Goal: Transaction & Acquisition: Book appointment/travel/reservation

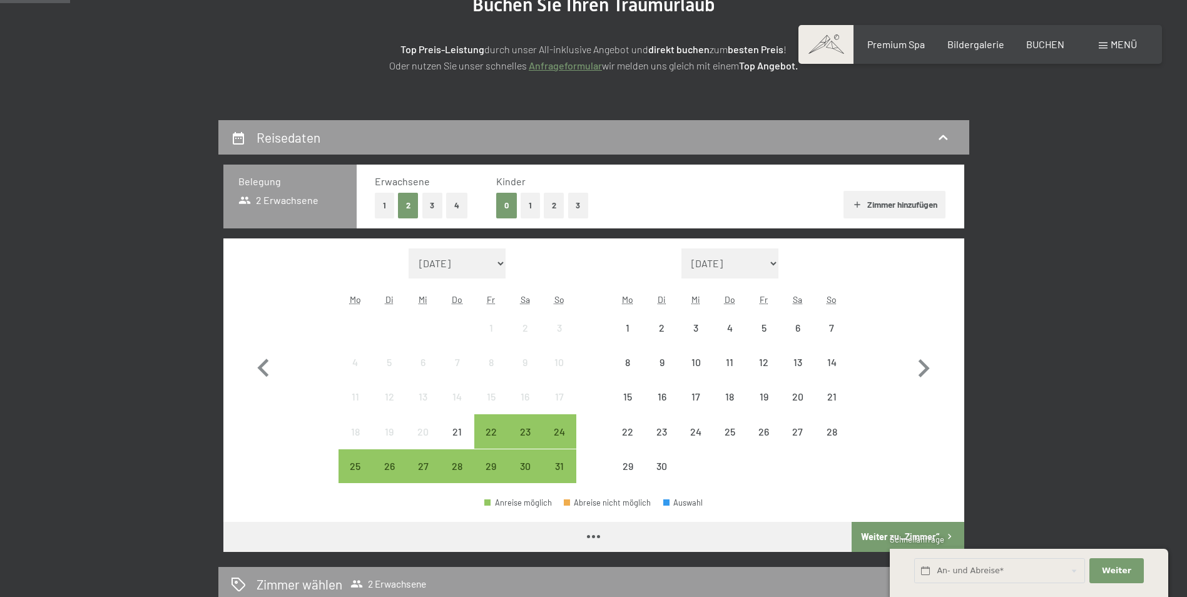
scroll to position [250, 0]
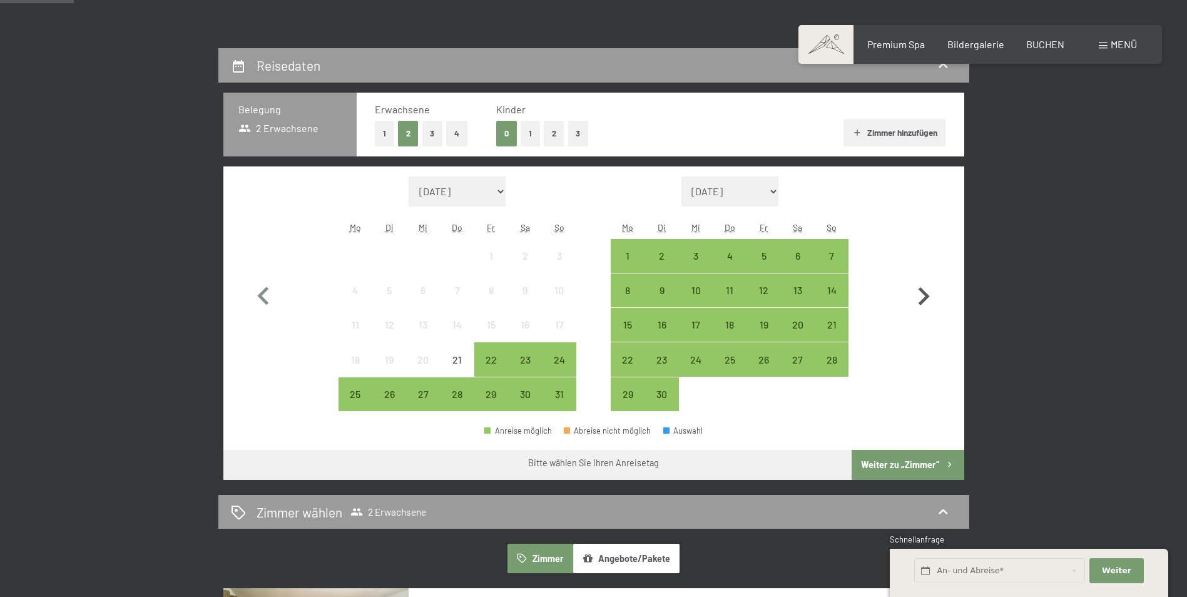
click at [923, 302] on icon "button" at bounding box center [923, 296] width 11 height 18
select select "[DATE]"
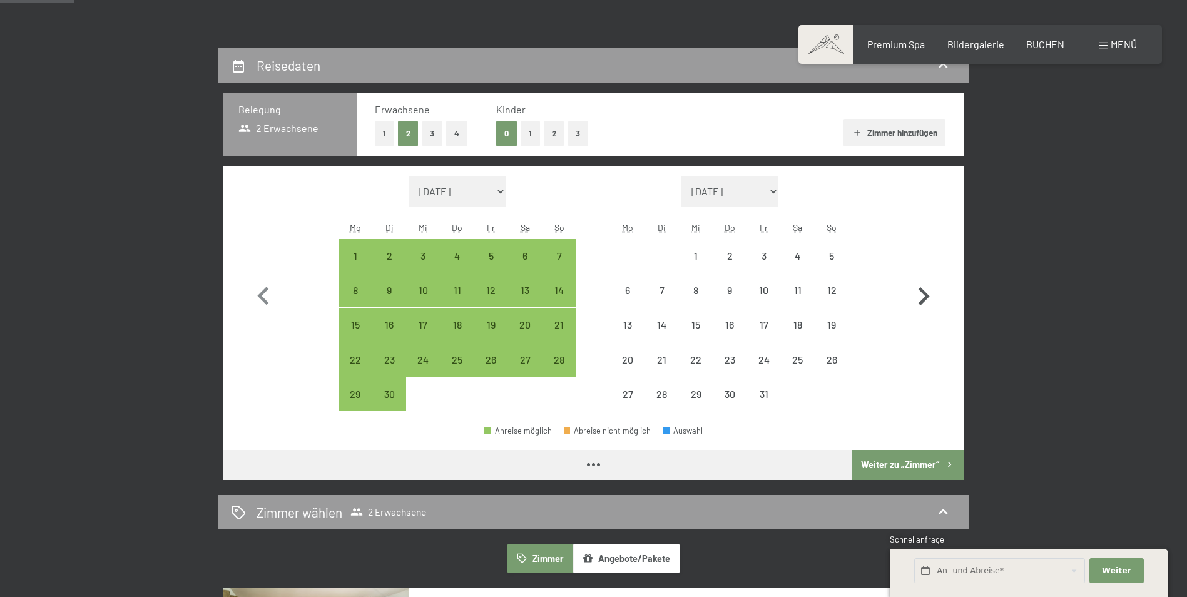
click at [923, 302] on icon "button" at bounding box center [923, 296] width 11 height 18
select select "[DATE]"
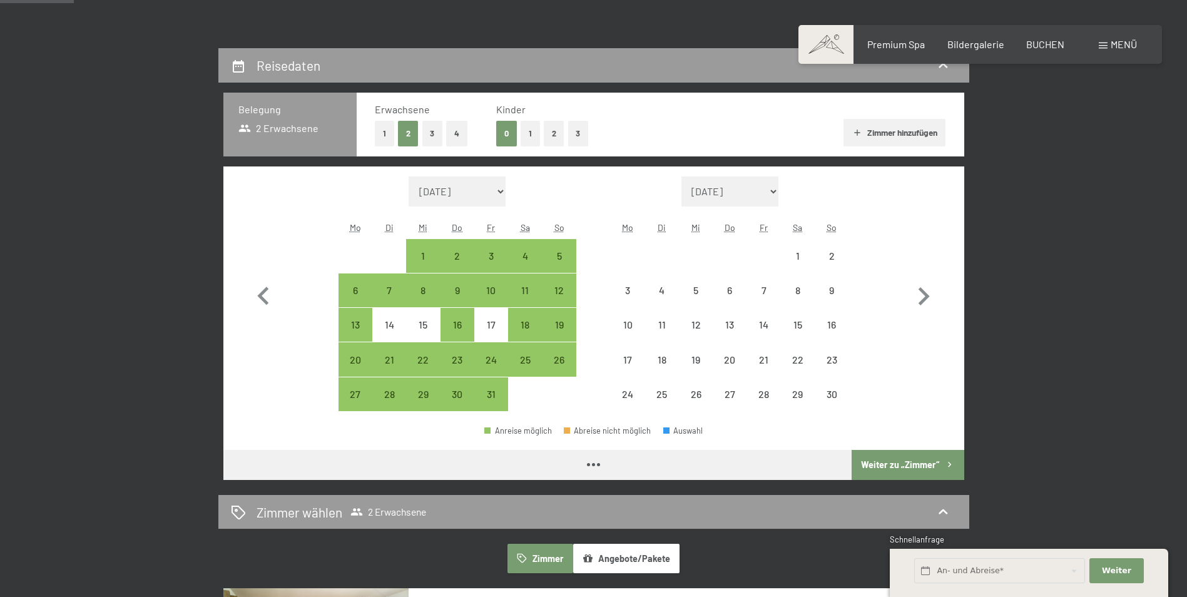
select select "[DATE]"
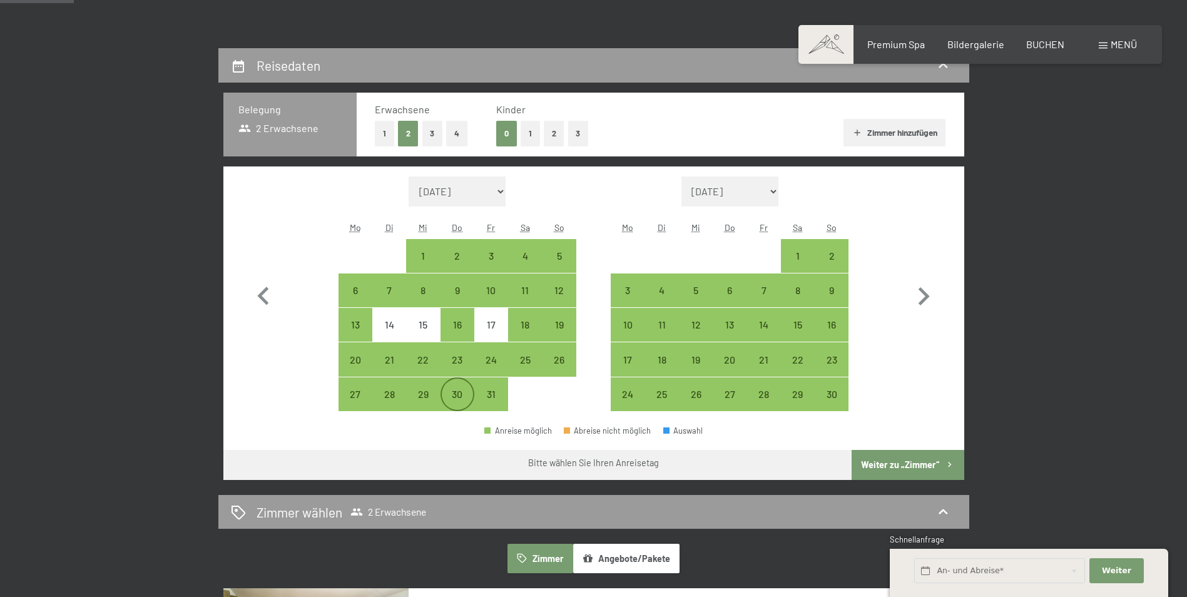
click at [463, 395] on div "30" at bounding box center [457, 404] width 31 height 31
select select "[DATE]"
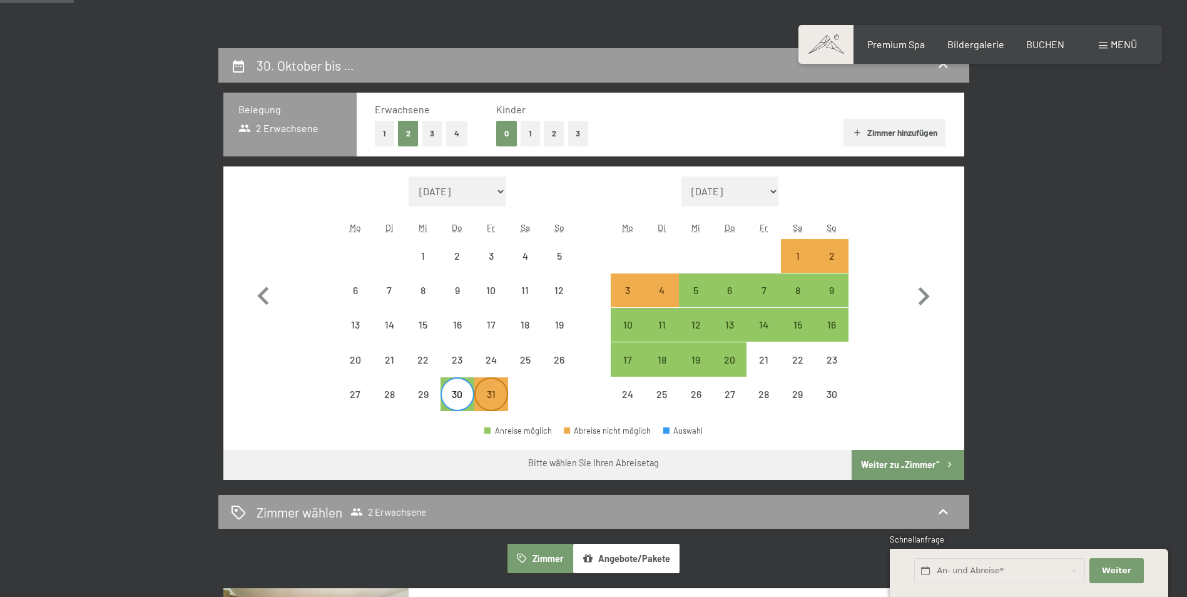
click at [489, 385] on div "31" at bounding box center [490, 393] width 31 height 31
select select "[DATE]"
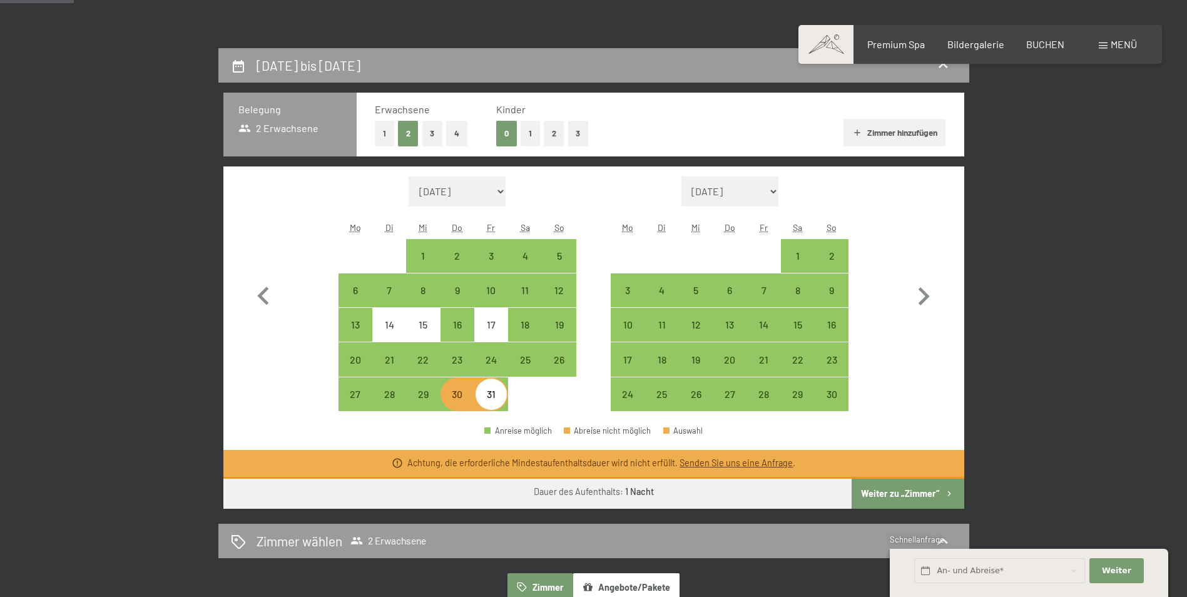
click at [490, 400] on div "31" at bounding box center [490, 404] width 31 height 31
select select "[DATE]"
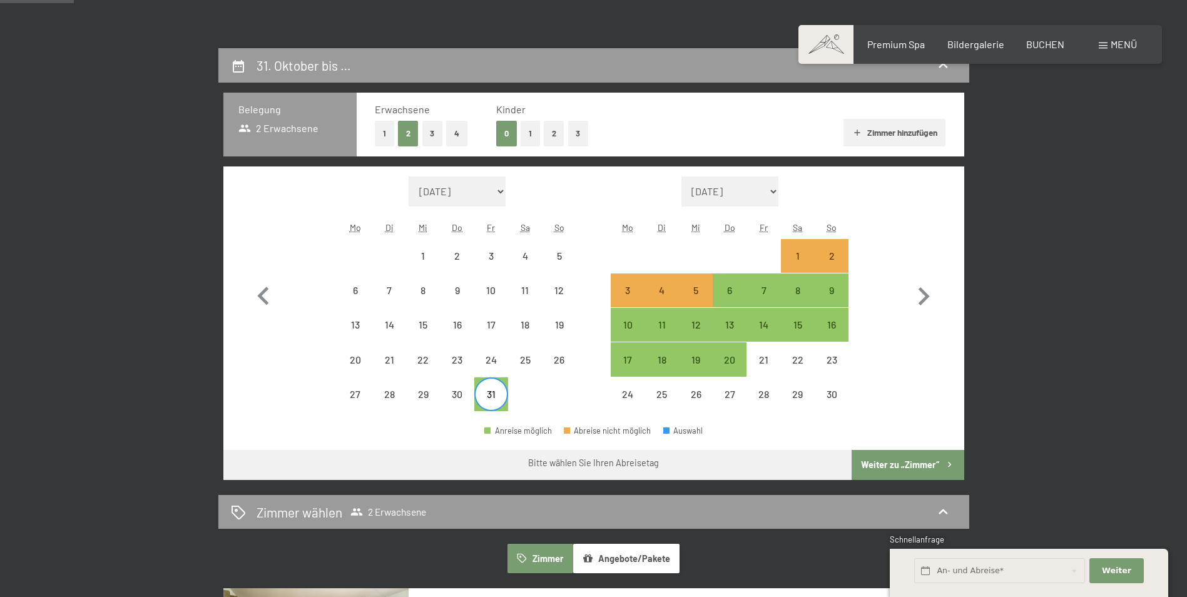
click at [947, 342] on div "Monat/Jahr [DATE] [DATE] [DATE] [DATE] [DATE] [DATE] [DATE] [PERSON_NAME][DATE]…" at bounding box center [593, 293] width 741 height 255
click at [728, 290] on div "6" at bounding box center [729, 300] width 31 height 31
select select "[DATE]"
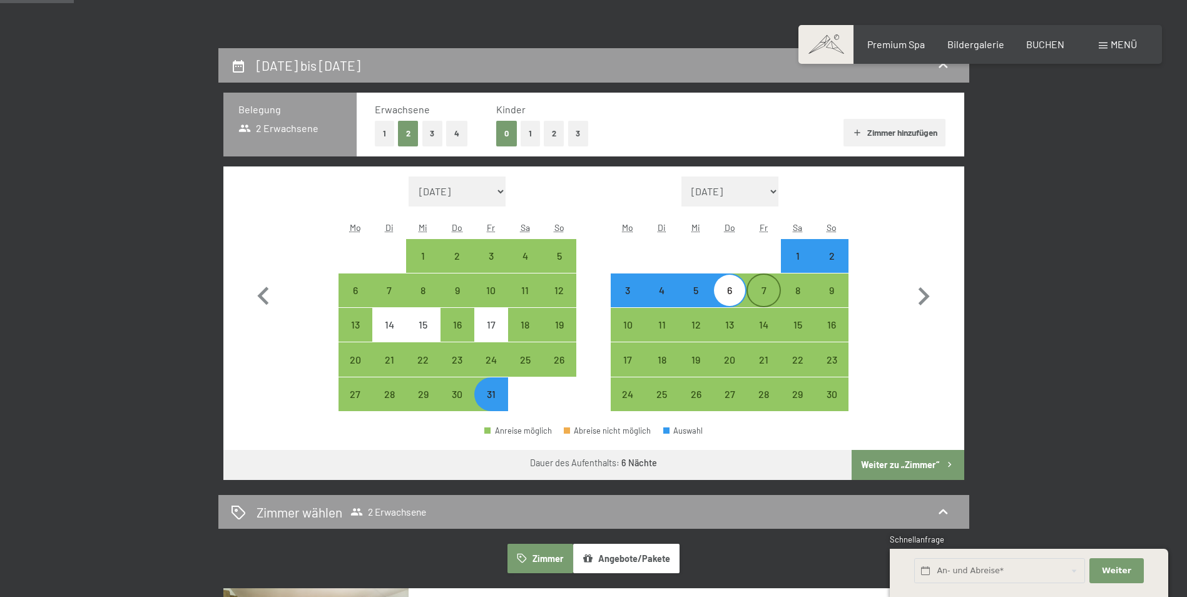
click at [764, 292] on div "7" at bounding box center [763, 300] width 31 height 31
select select "[DATE]"
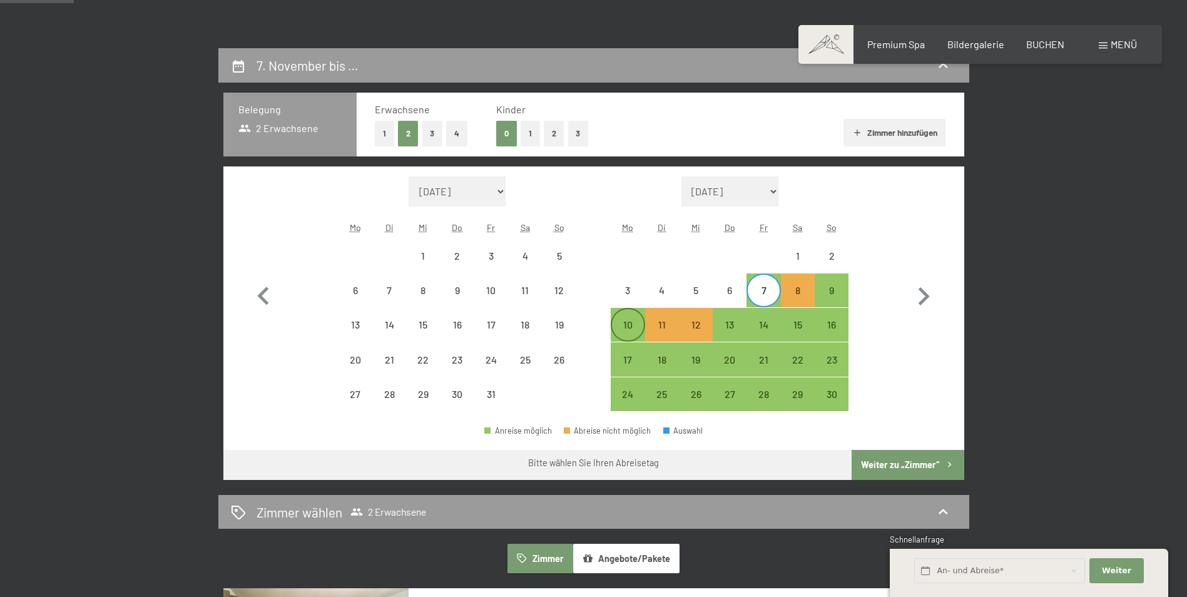
click at [630, 328] on div "10" at bounding box center [627, 335] width 31 height 31
select select "[DATE]"
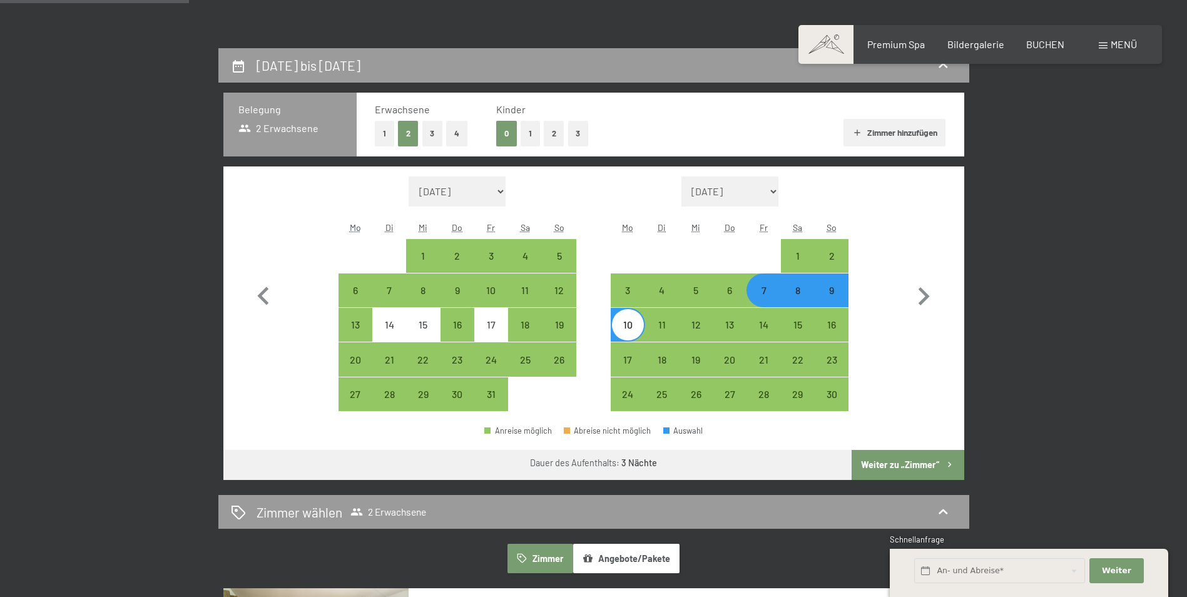
click at [884, 466] on button "Weiter zu „Zimmer“" at bounding box center [907, 465] width 112 height 30
select select "[DATE]"
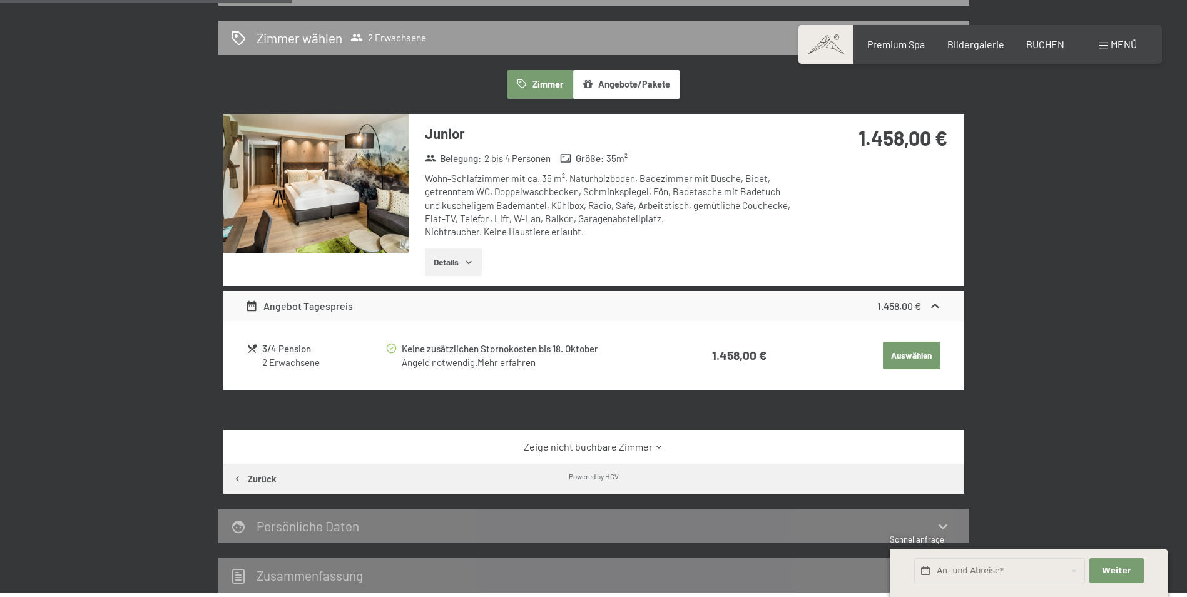
scroll to position [298, 0]
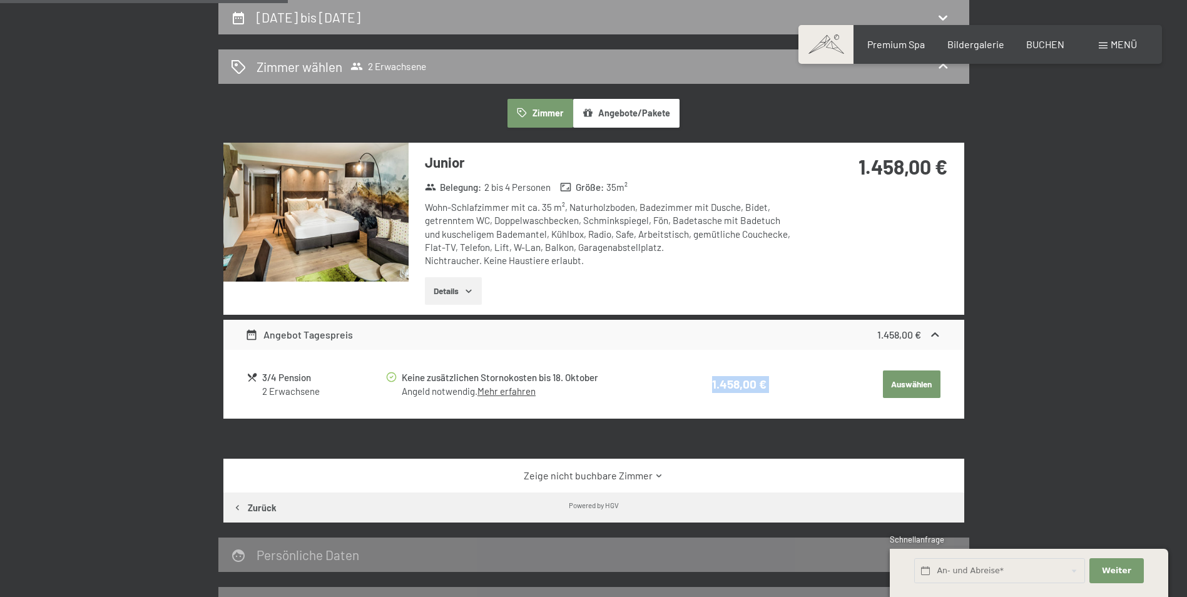
drag, startPoint x: 712, startPoint y: 385, endPoint x: 768, endPoint y: 390, distance: 56.5
click at [768, 390] on tr "3/4 Pension 2 Erwachsene Keine zusätzlichen Stornokosten bis [DATE] Angeld notw…" at bounding box center [593, 383] width 694 height 31
drag, startPoint x: 768, startPoint y: 390, endPoint x: 779, endPoint y: 387, distance: 10.9
click at [779, 387] on td "Auswählen" at bounding box center [854, 383] width 173 height 31
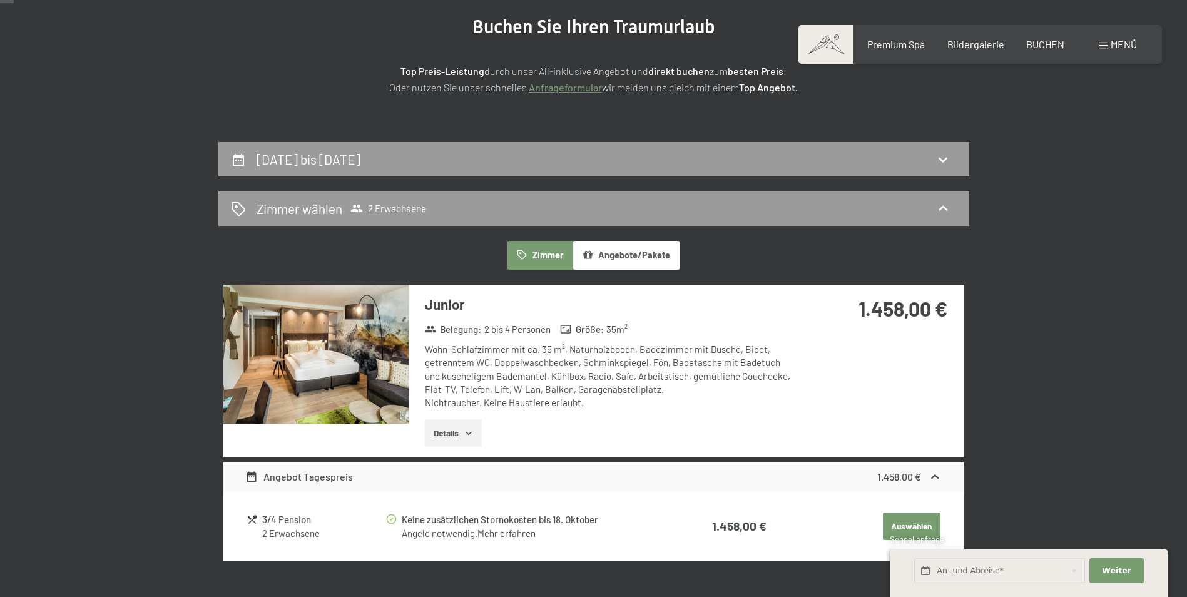
scroll to position [0, 0]
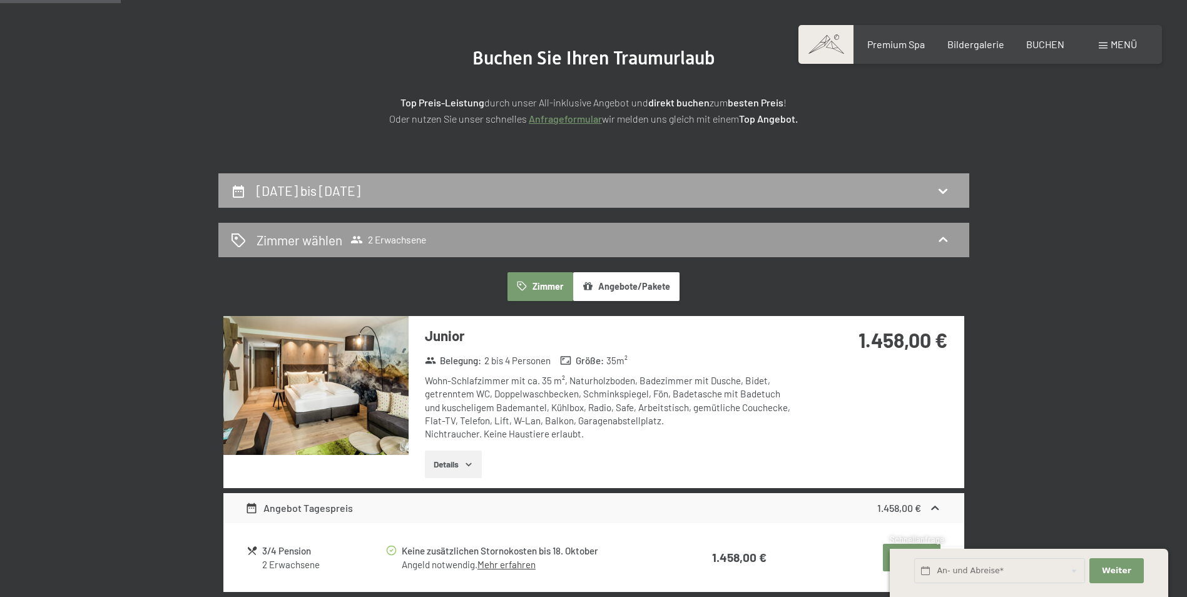
click at [619, 196] on div "[DATE] bis [DATE]" at bounding box center [594, 190] width 726 height 18
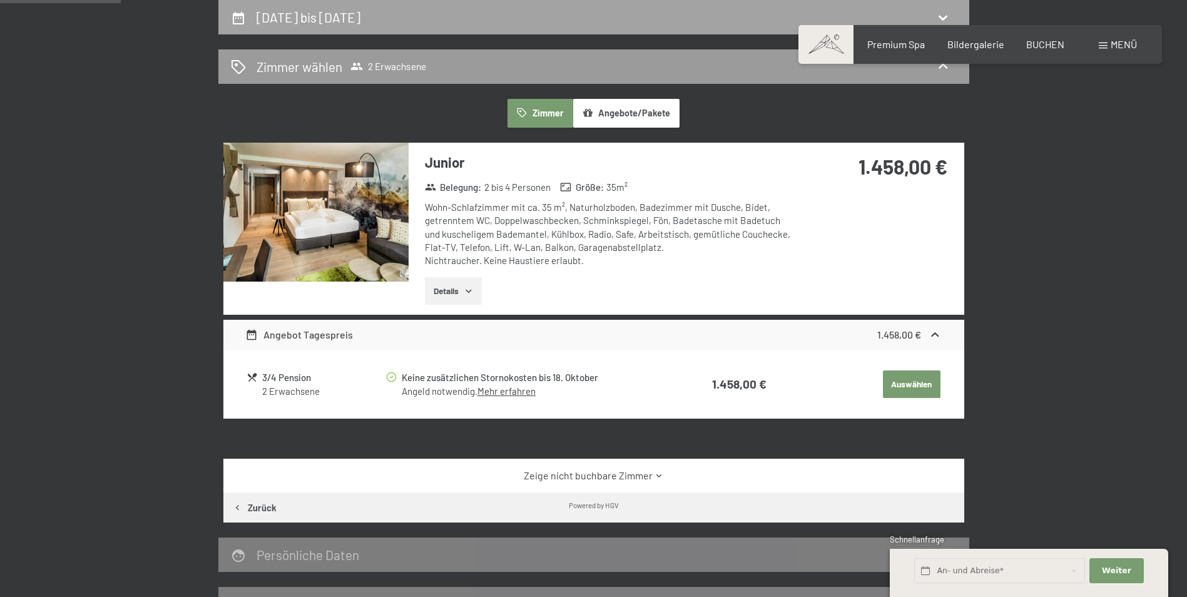
select select "[DATE]"
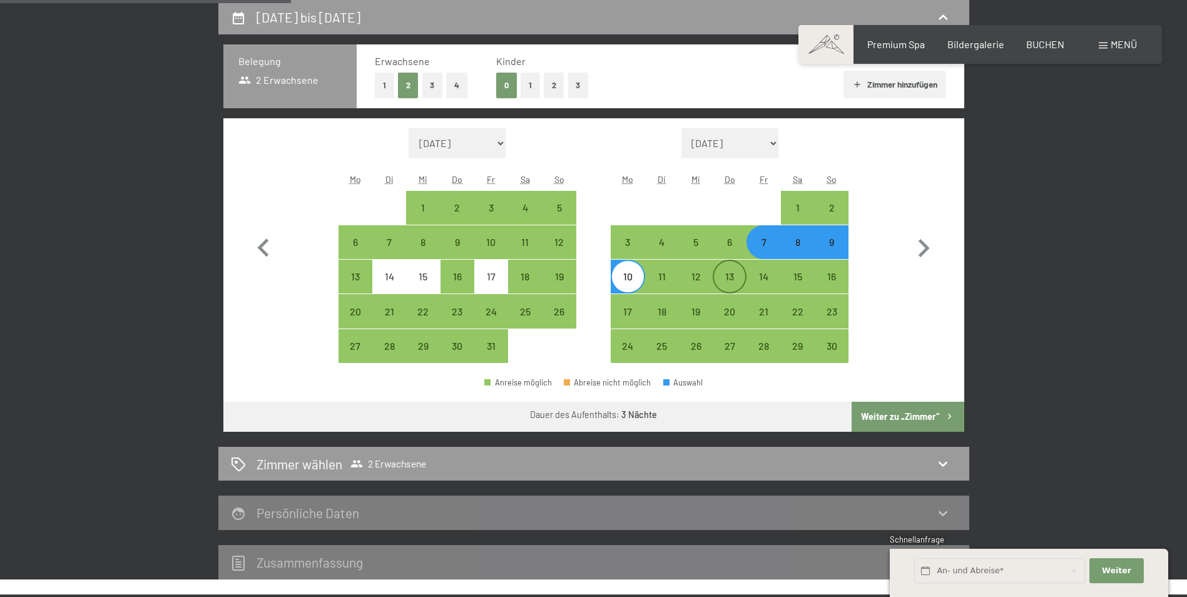
click at [733, 279] on div "13" at bounding box center [729, 286] width 31 height 31
select select "[DATE]"
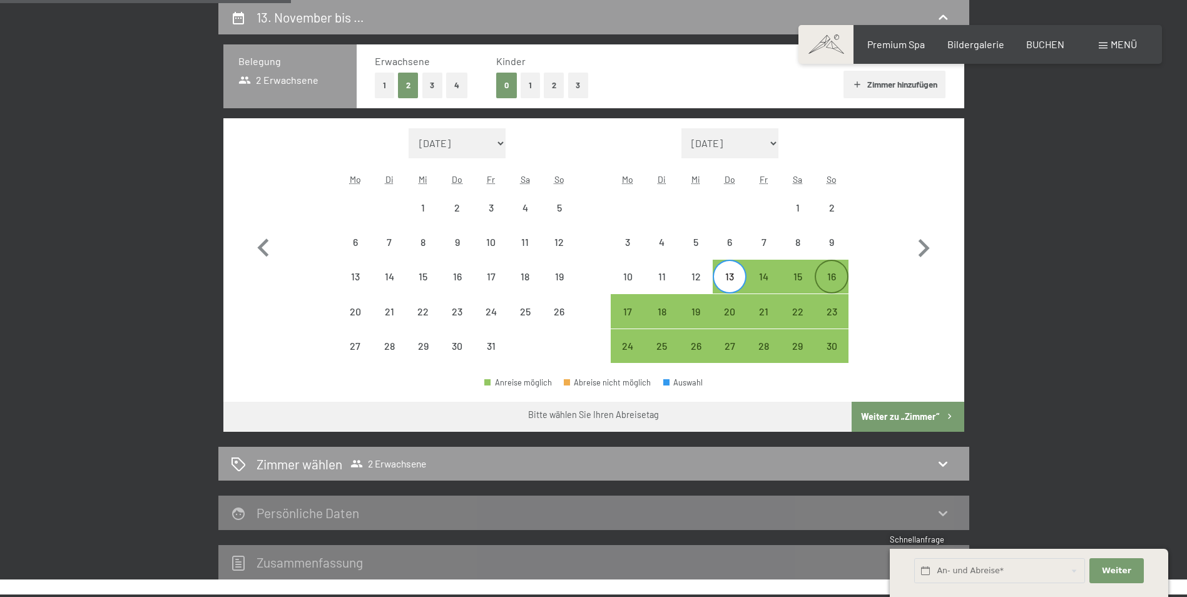
click at [834, 275] on div "16" at bounding box center [831, 286] width 31 height 31
select select "[DATE]"
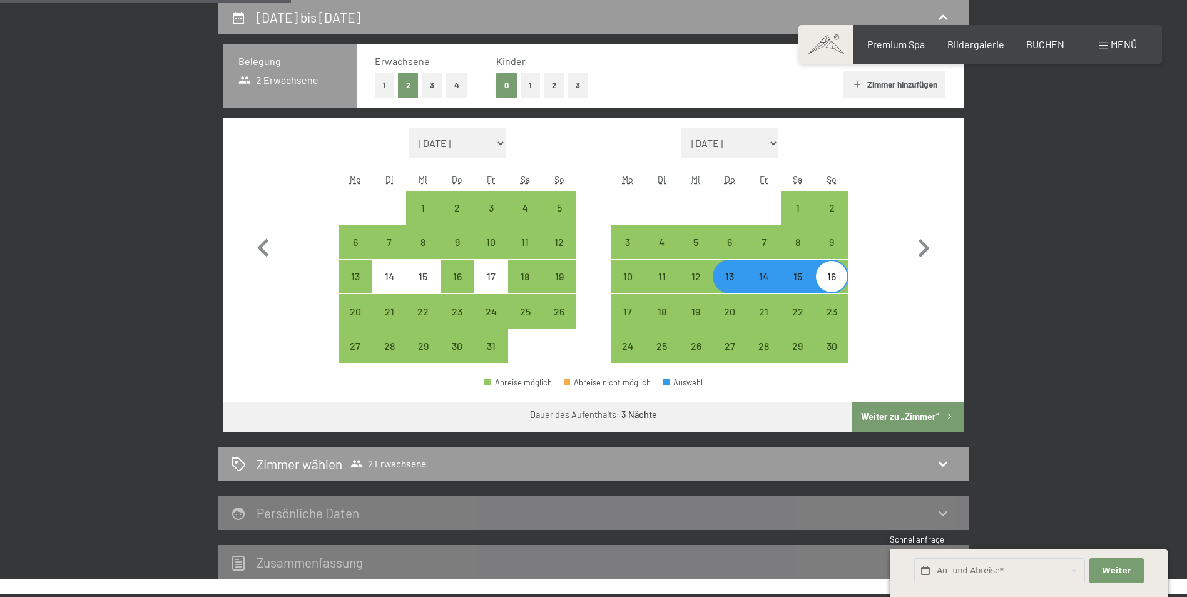
click at [906, 410] on button "Weiter zu „Zimmer“" at bounding box center [907, 417] width 112 height 30
select select "[DATE]"
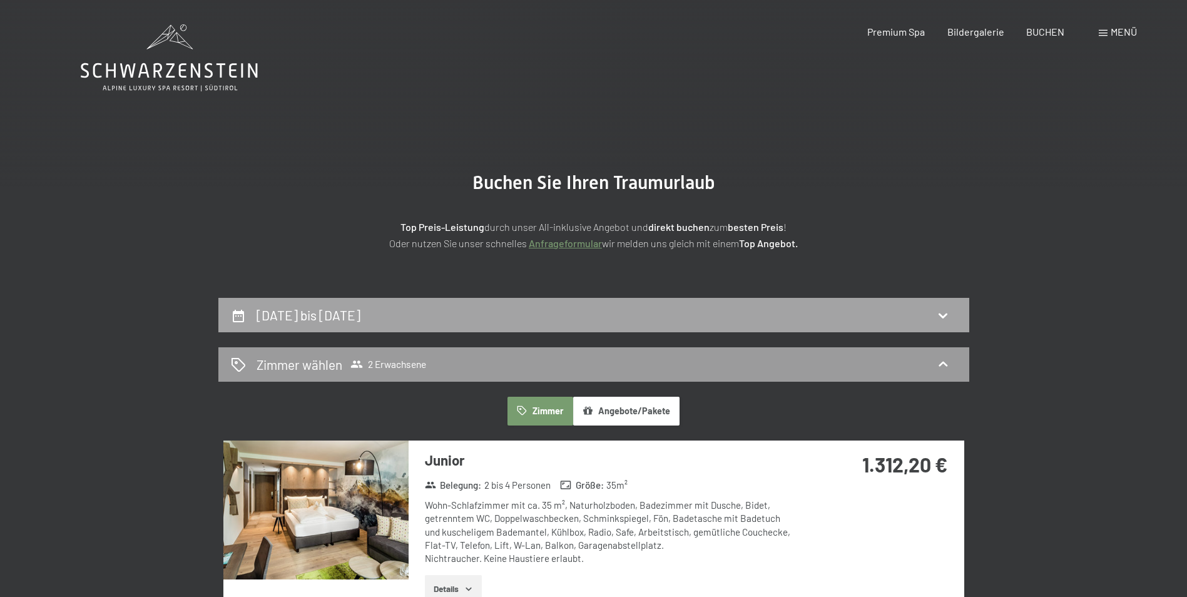
scroll to position [0, 0]
click at [782, 319] on div "[DATE] bis [DATE]" at bounding box center [594, 316] width 726 height 18
select select "[DATE]"
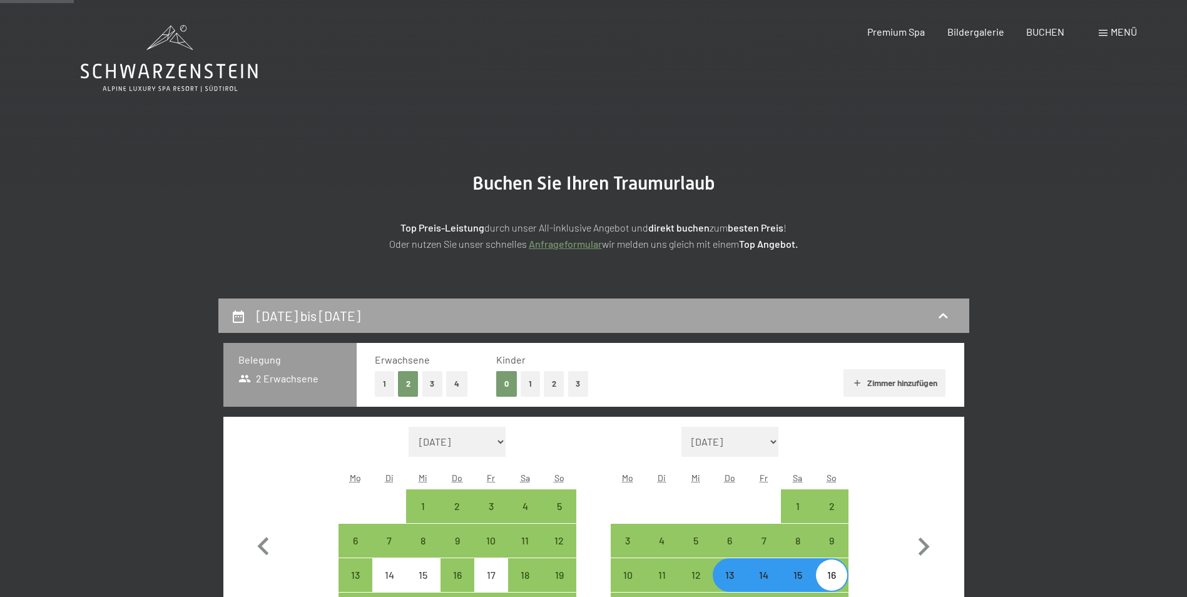
scroll to position [298, 0]
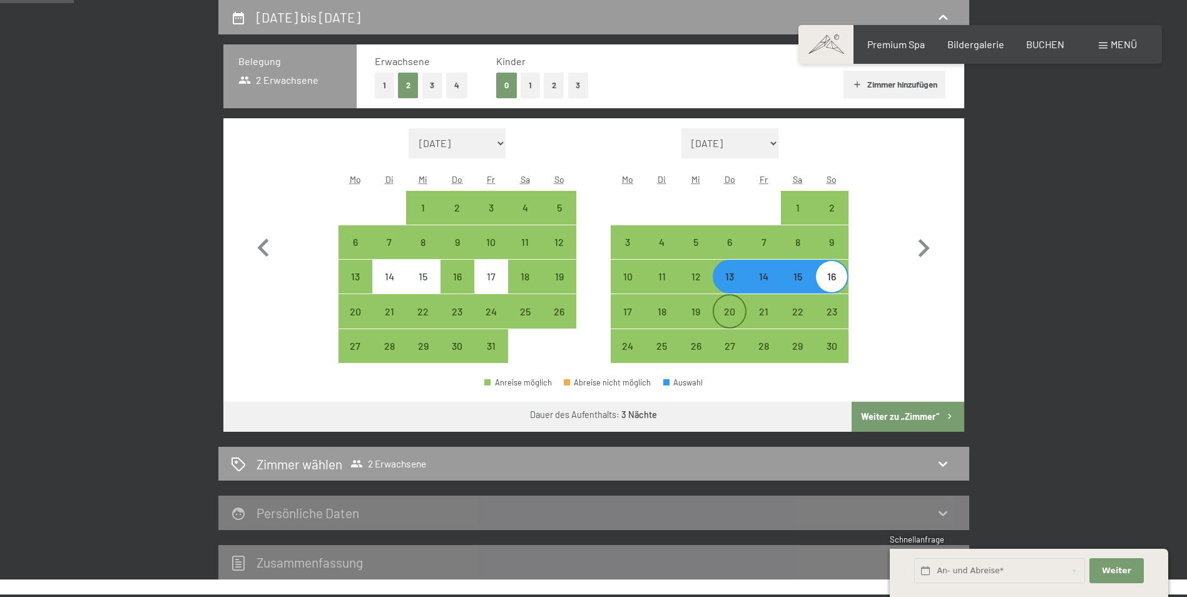
click at [744, 310] on div "20" at bounding box center [729, 322] width 31 height 31
select select "[DATE]"
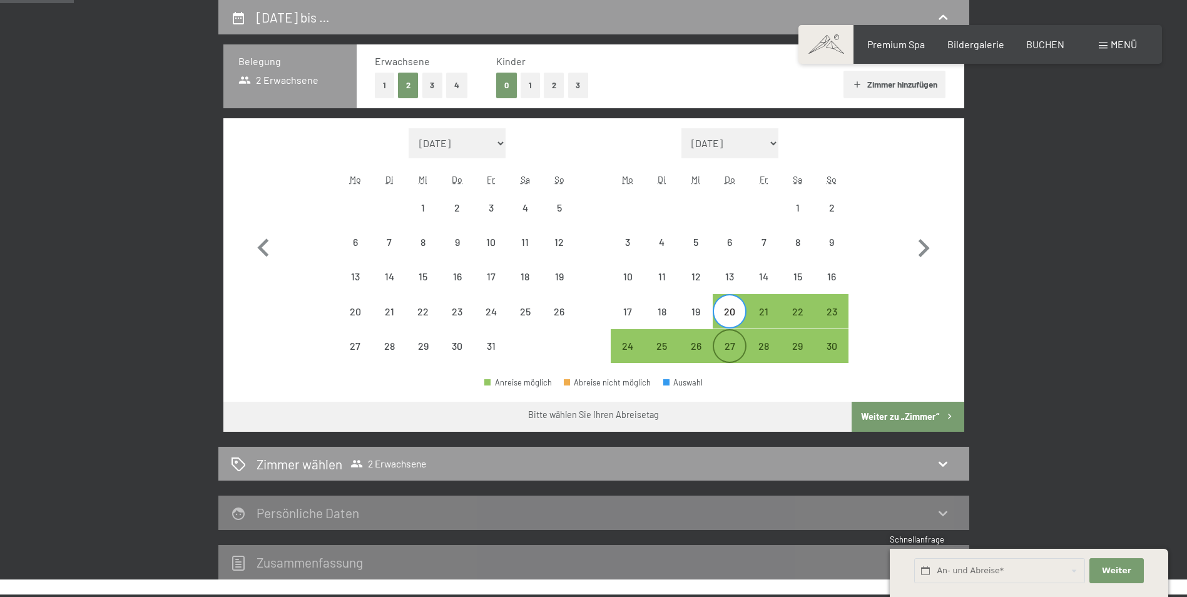
click at [732, 338] on div "27" at bounding box center [729, 345] width 31 height 31
select select "[DATE]"
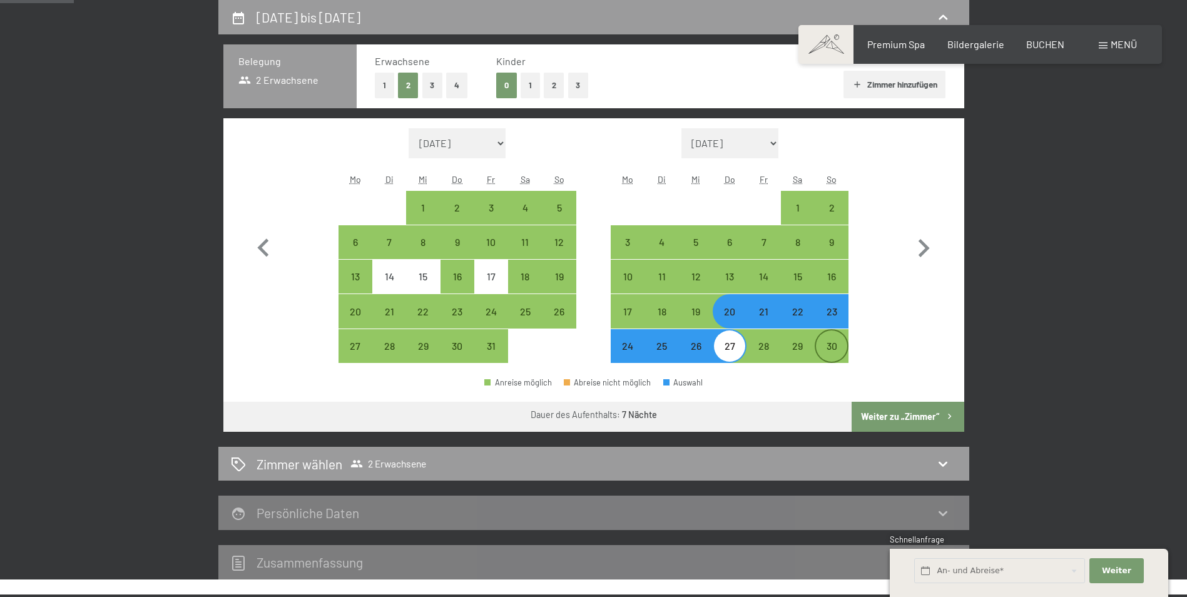
click at [830, 343] on div "30" at bounding box center [831, 356] width 31 height 31
select select "[DATE]"
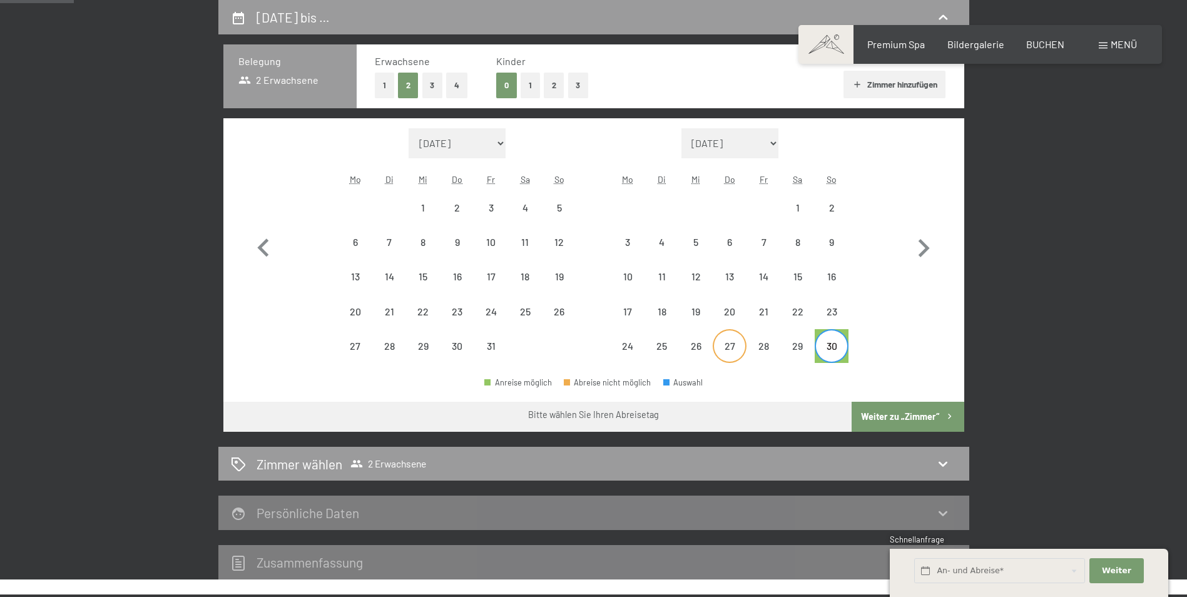
click at [740, 347] on div "27" at bounding box center [729, 356] width 31 height 31
select select "[DATE]"
click at [915, 409] on button "Weiter zu „Zimmer“" at bounding box center [907, 417] width 112 height 30
select select "[DATE]"
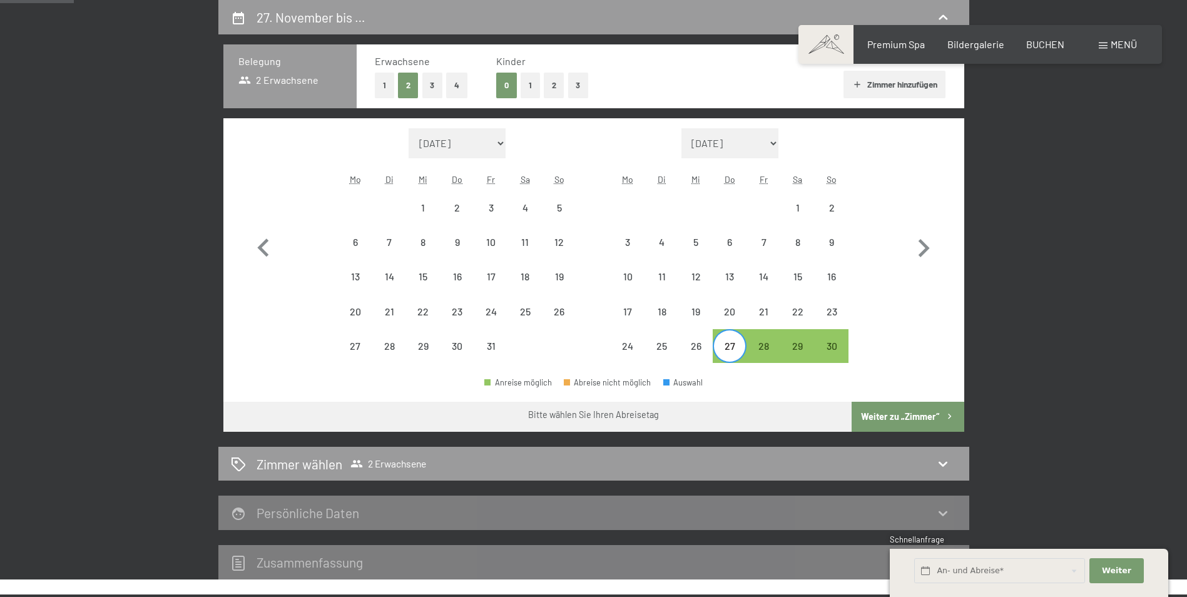
select select "[DATE]"
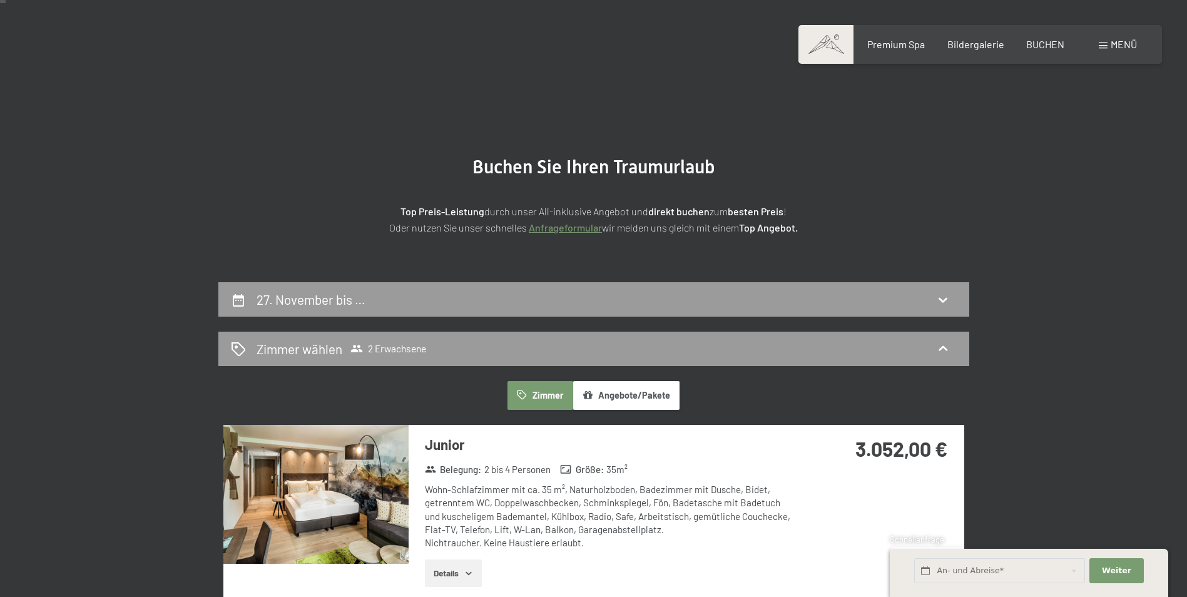
scroll to position [0, 0]
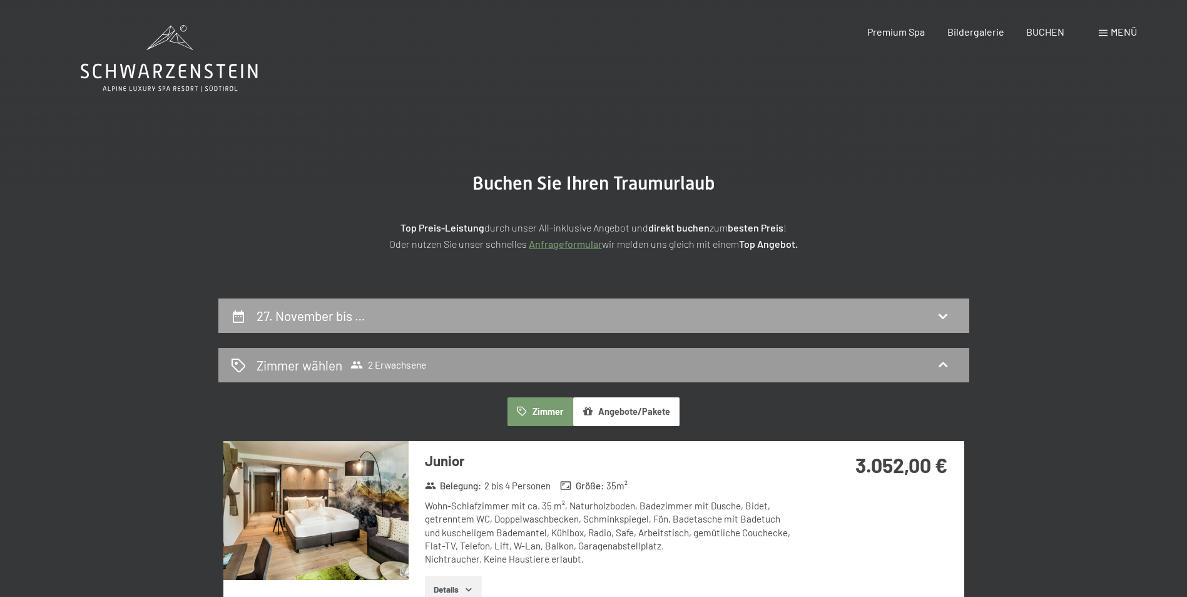
click at [849, 309] on div "27. November bis …" at bounding box center [594, 316] width 726 height 18
select select "[DATE]"
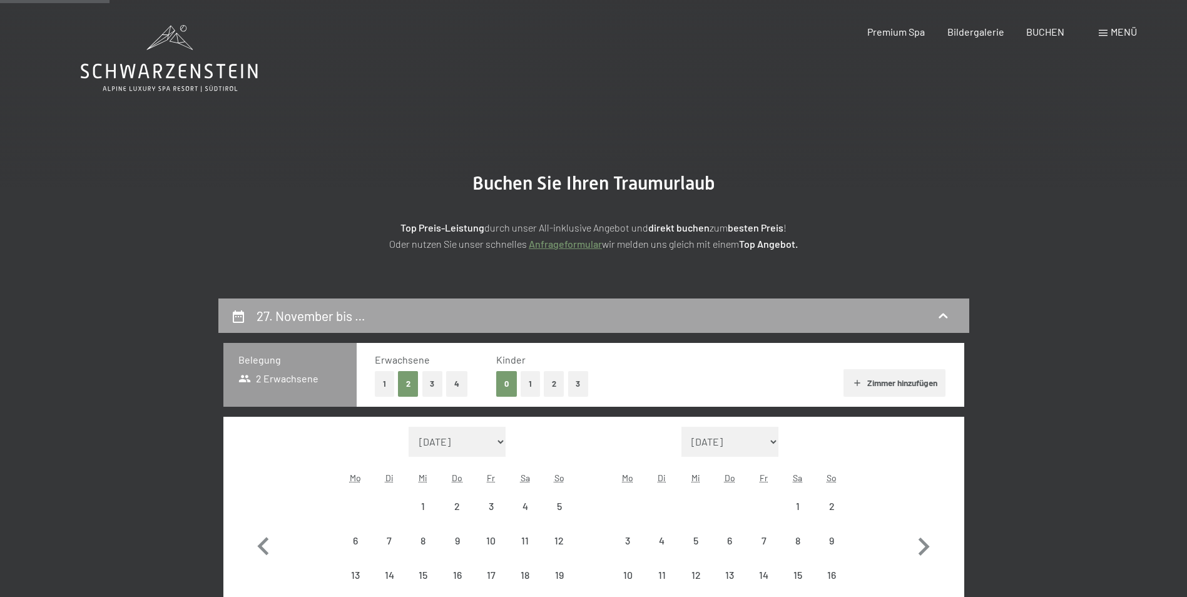
scroll to position [298, 0]
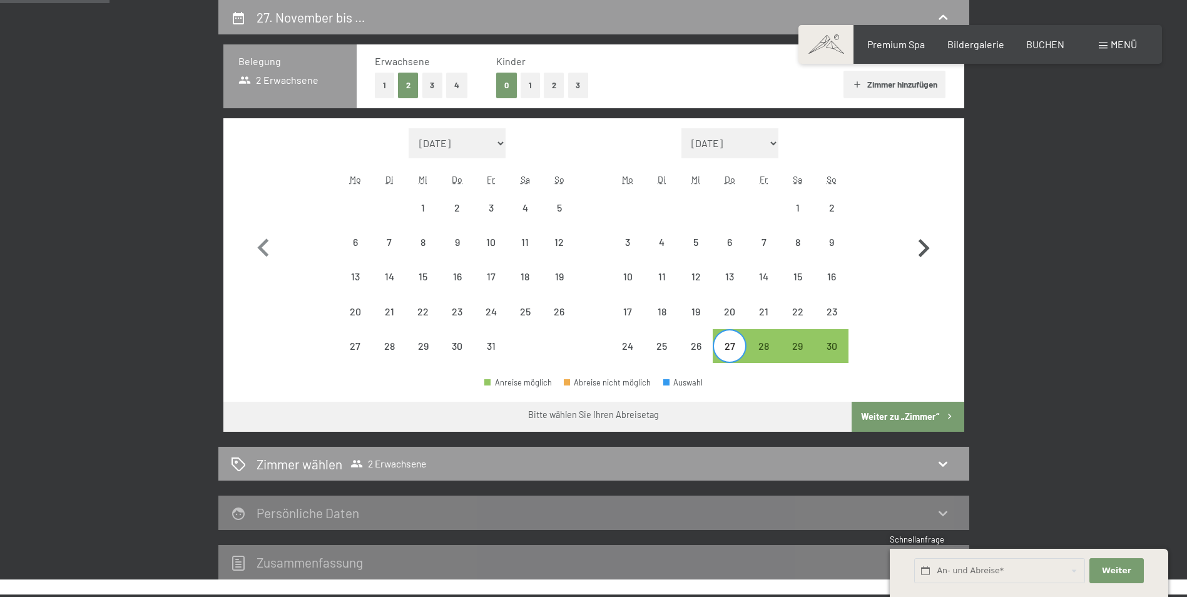
click at [922, 245] on icon "button" at bounding box center [923, 248] width 11 height 18
select select "[DATE]"
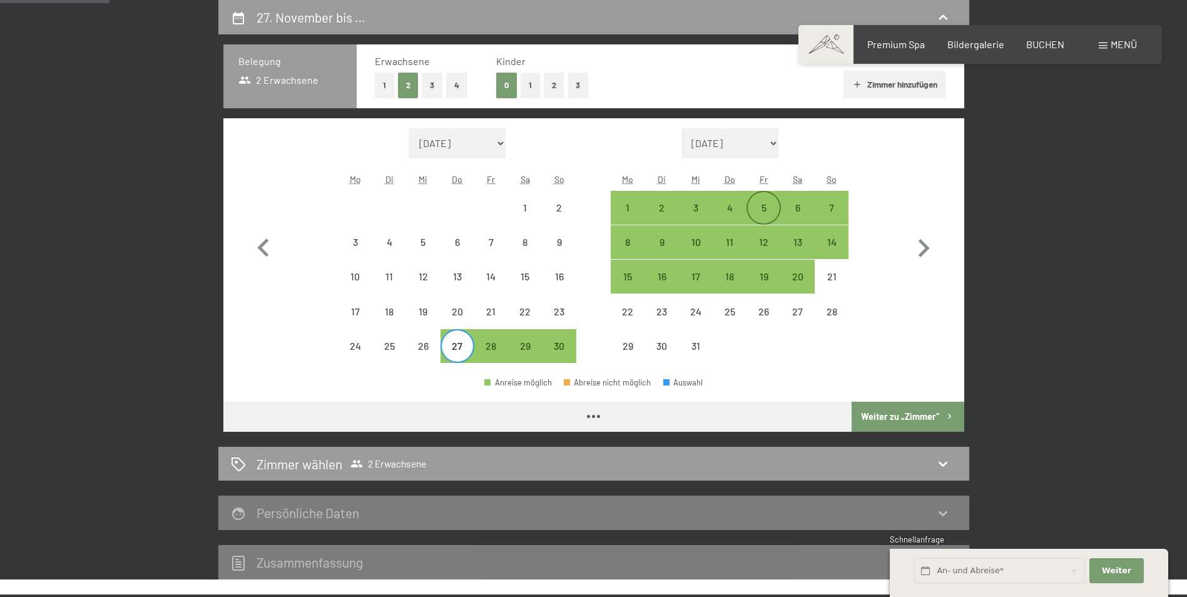
click at [760, 206] on div "5" at bounding box center [763, 218] width 31 height 31
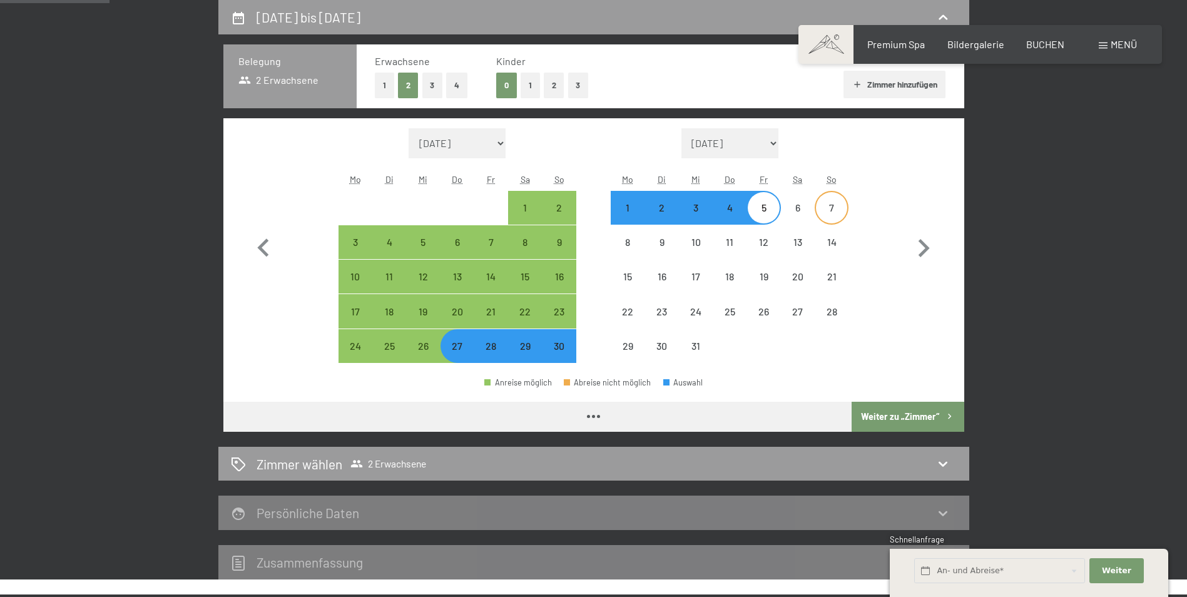
select select "[DATE]"
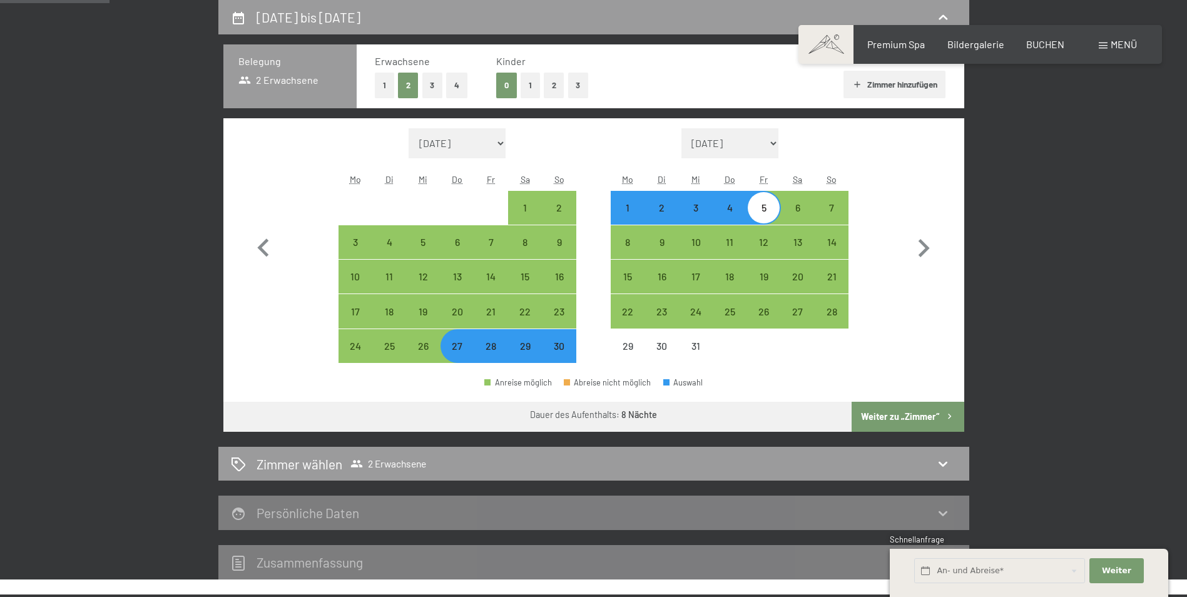
click at [714, 210] on div "4" at bounding box center [729, 218] width 31 height 31
select select "[DATE]"
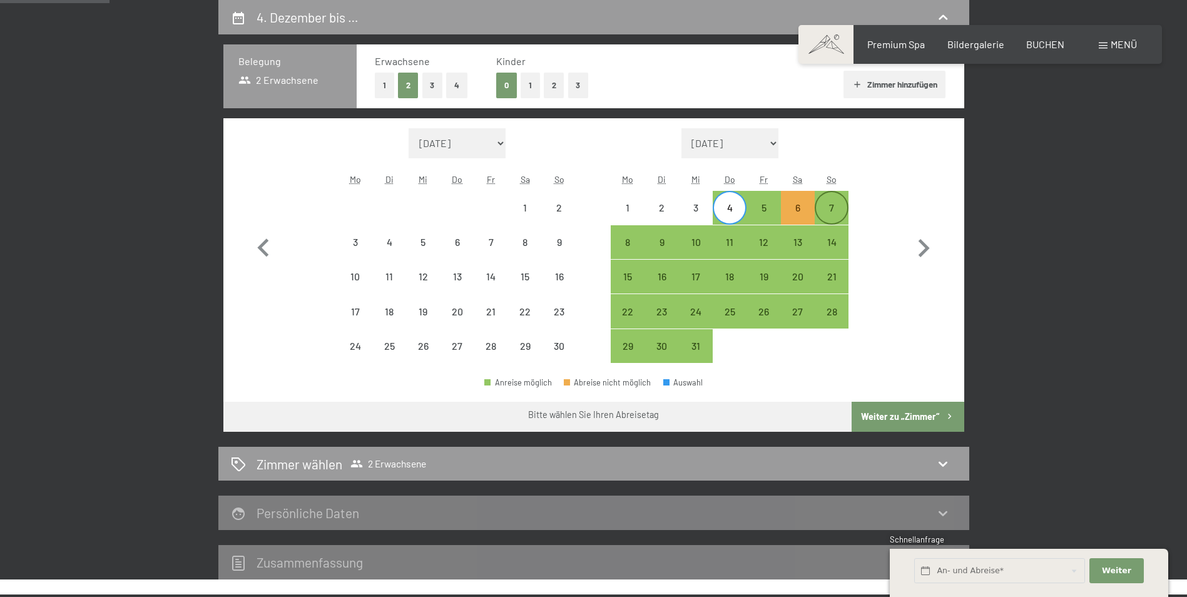
click at [835, 211] on div "7" at bounding box center [831, 218] width 31 height 31
select select "[DATE]"
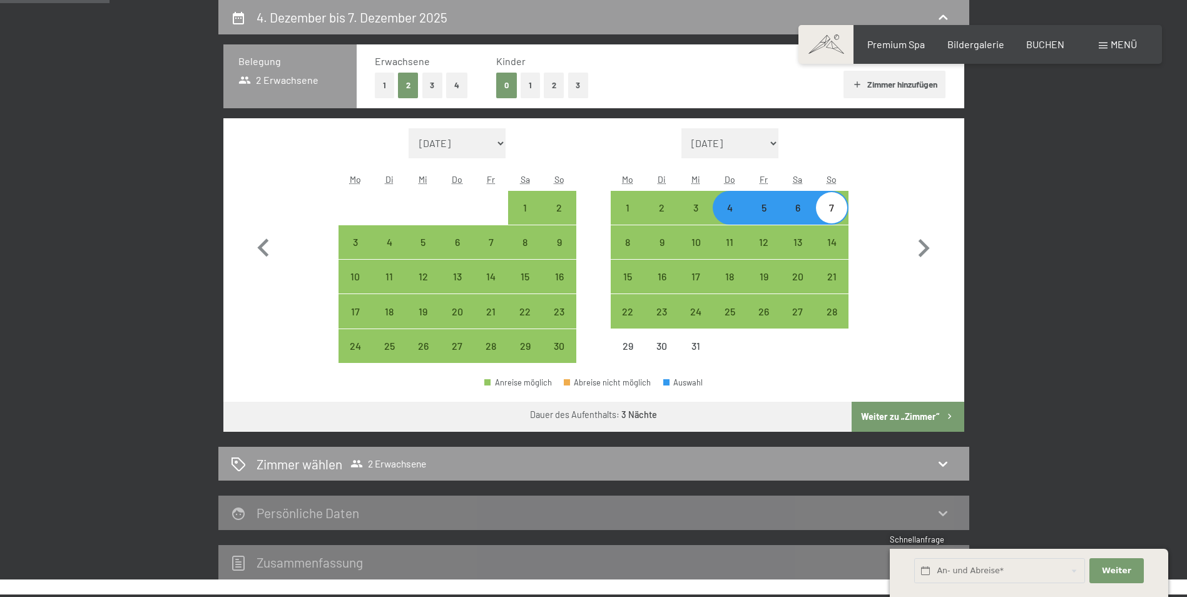
click at [920, 416] on button "Weiter zu „Zimmer“" at bounding box center [907, 417] width 112 height 30
select select "[DATE]"
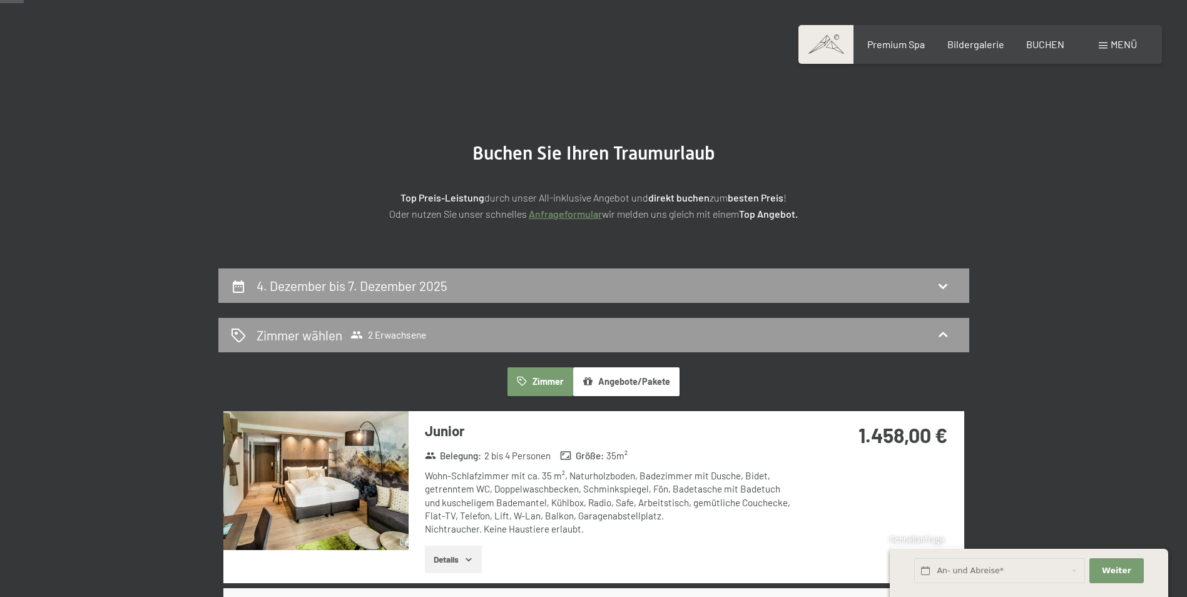
scroll to position [0, 0]
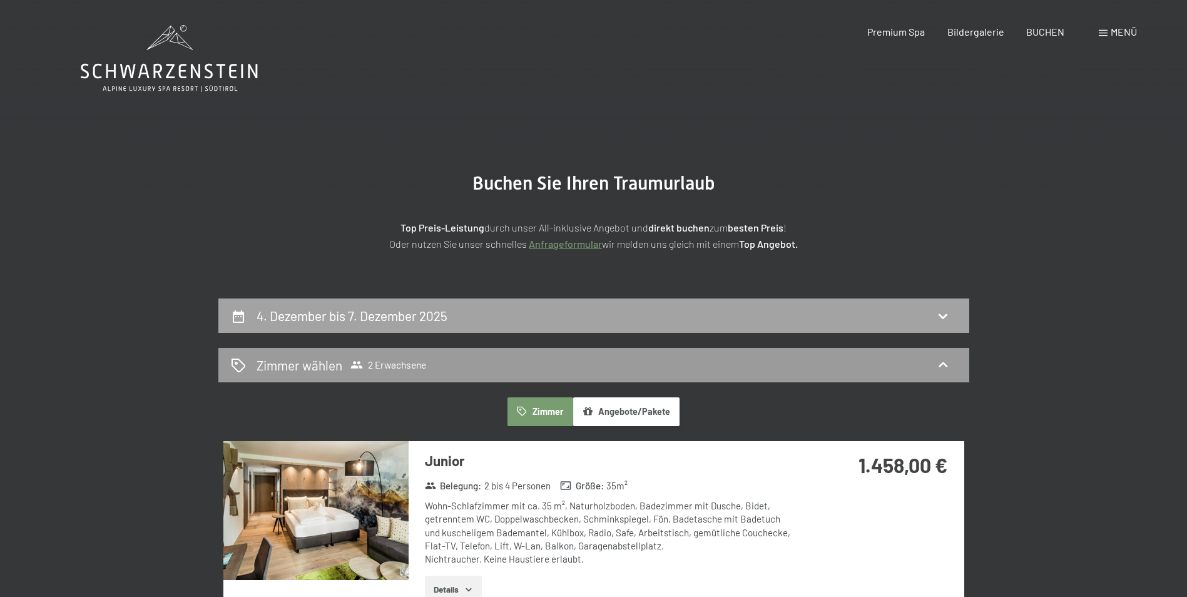
click at [791, 326] on div "4. Dezember bis 7. Dezember 2025" at bounding box center [593, 315] width 751 height 34
select select "[DATE]"
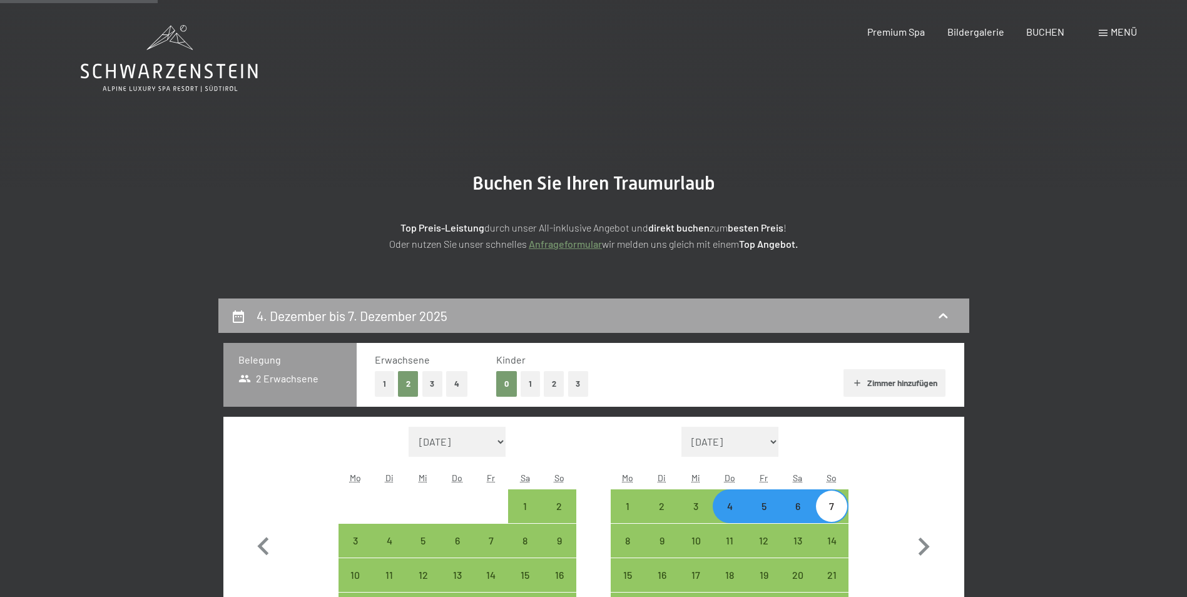
scroll to position [298, 0]
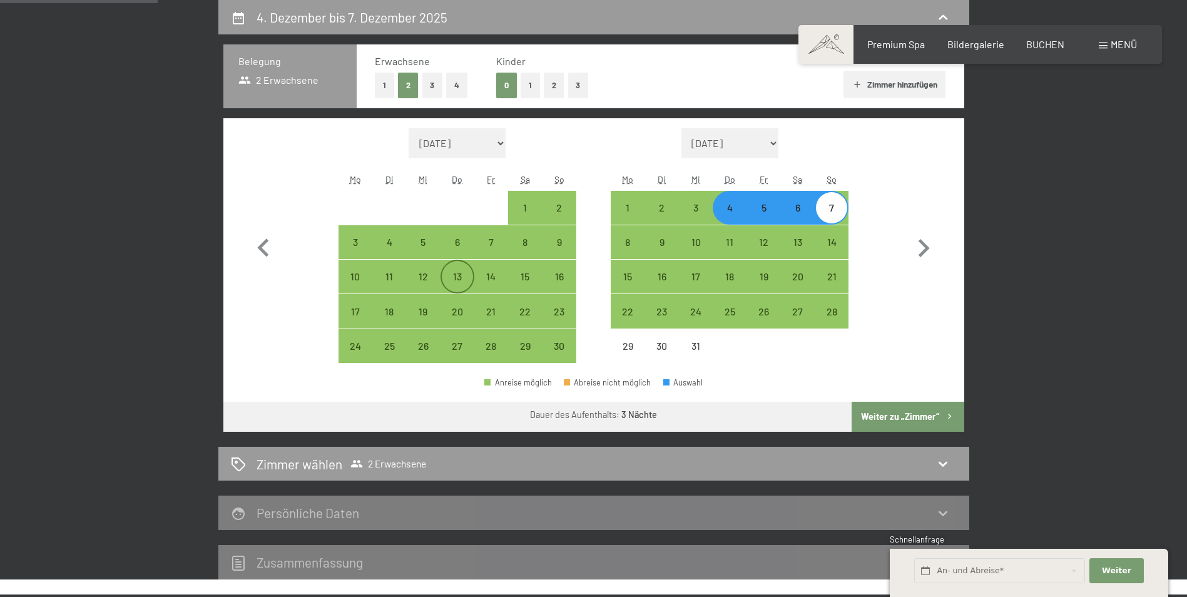
drag, startPoint x: 454, startPoint y: 271, endPoint x: 461, endPoint y: 272, distance: 7.5
click at [454, 271] on div "13" at bounding box center [457, 286] width 31 height 31
select select "[DATE]"
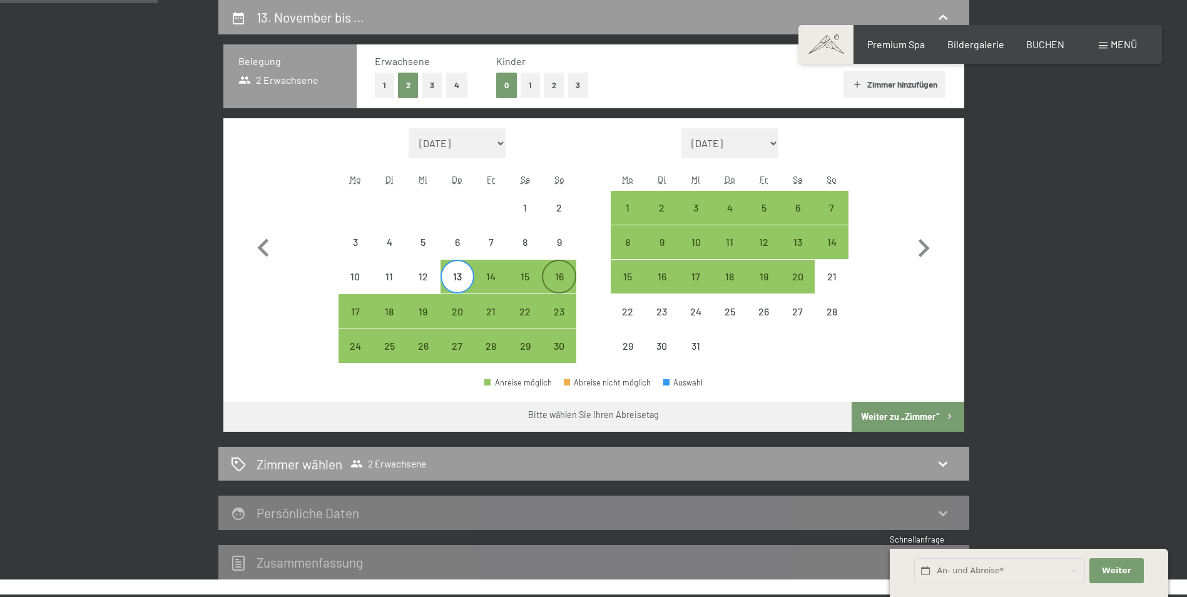
click at [564, 278] on div "16" at bounding box center [558, 286] width 31 height 31
select select "[DATE]"
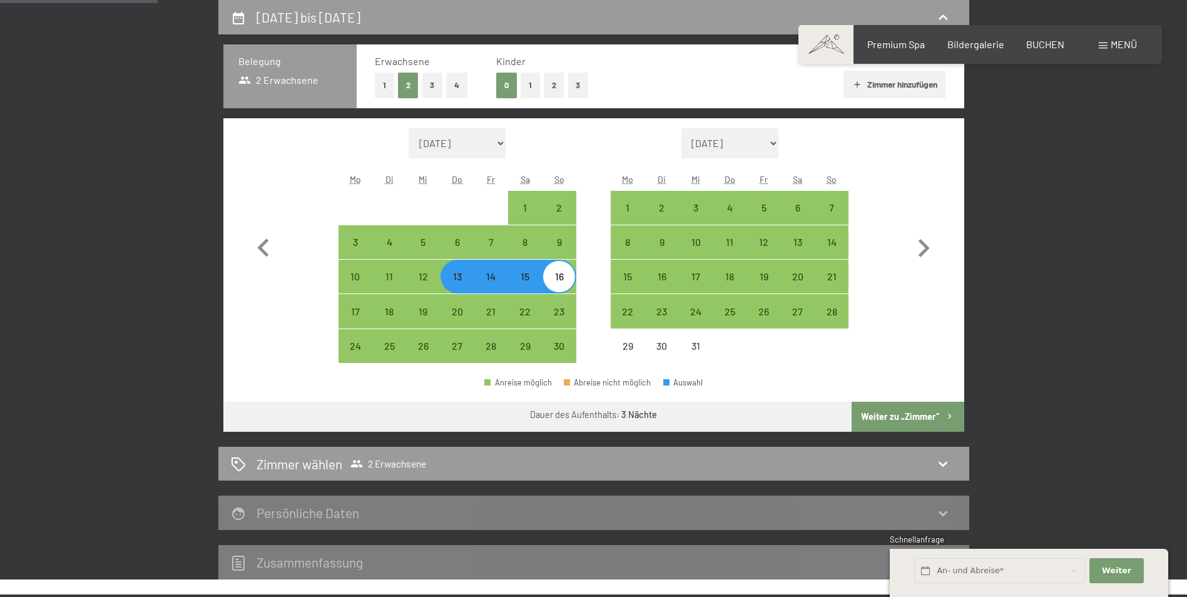
click at [892, 418] on button "Weiter zu „Zimmer“" at bounding box center [907, 417] width 112 height 30
select select "[DATE]"
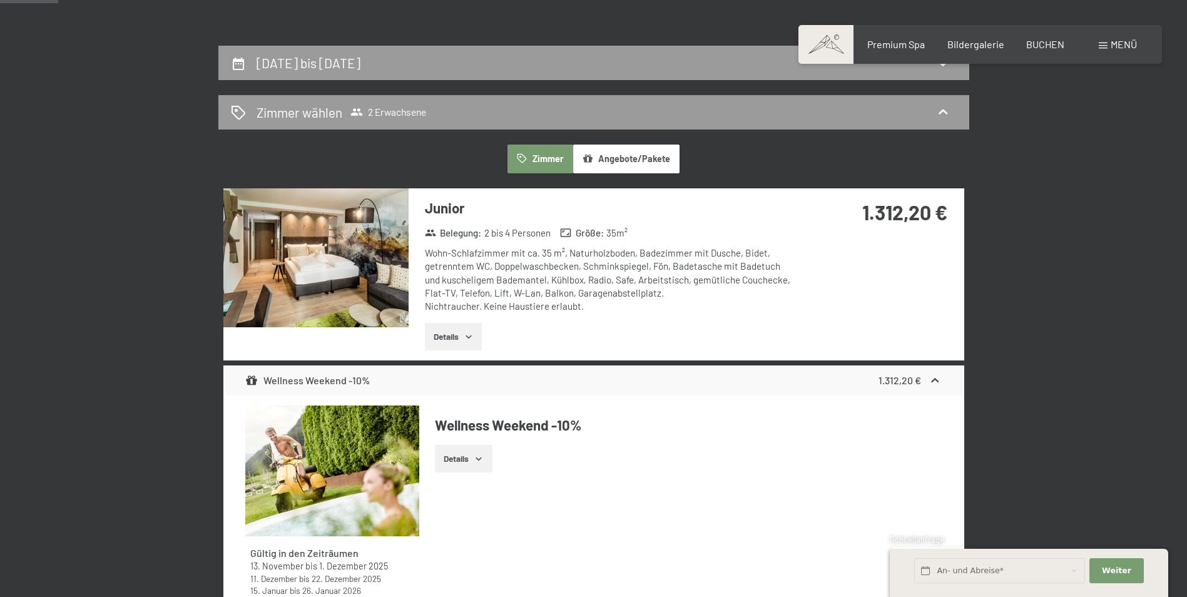
scroll to position [236, 0]
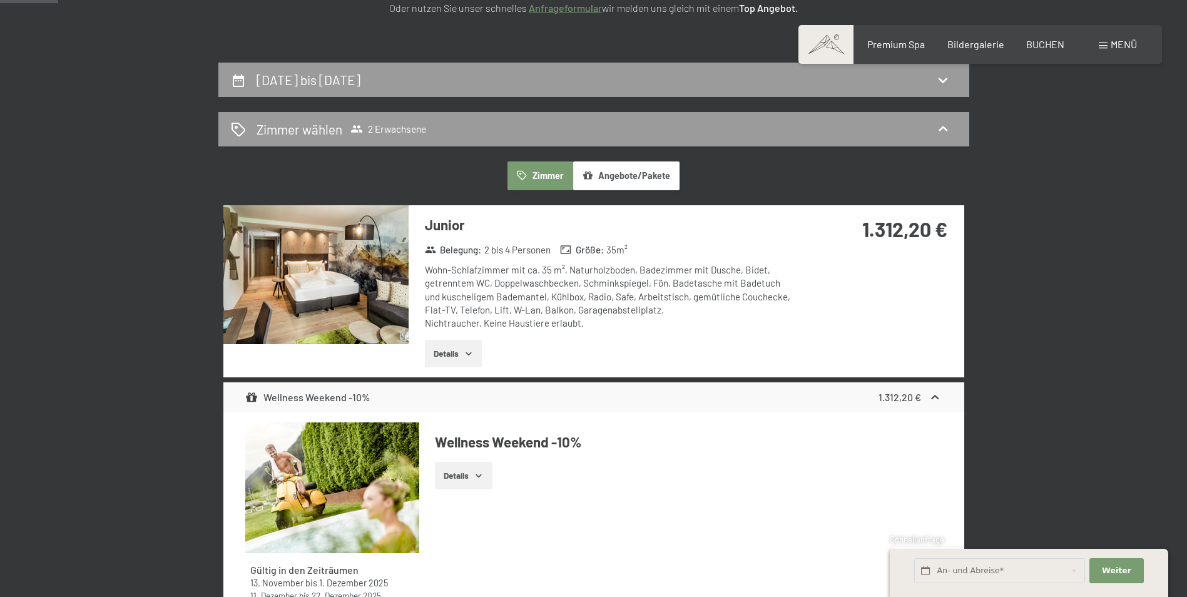
click at [475, 342] on button "Details" at bounding box center [453, 354] width 57 height 28
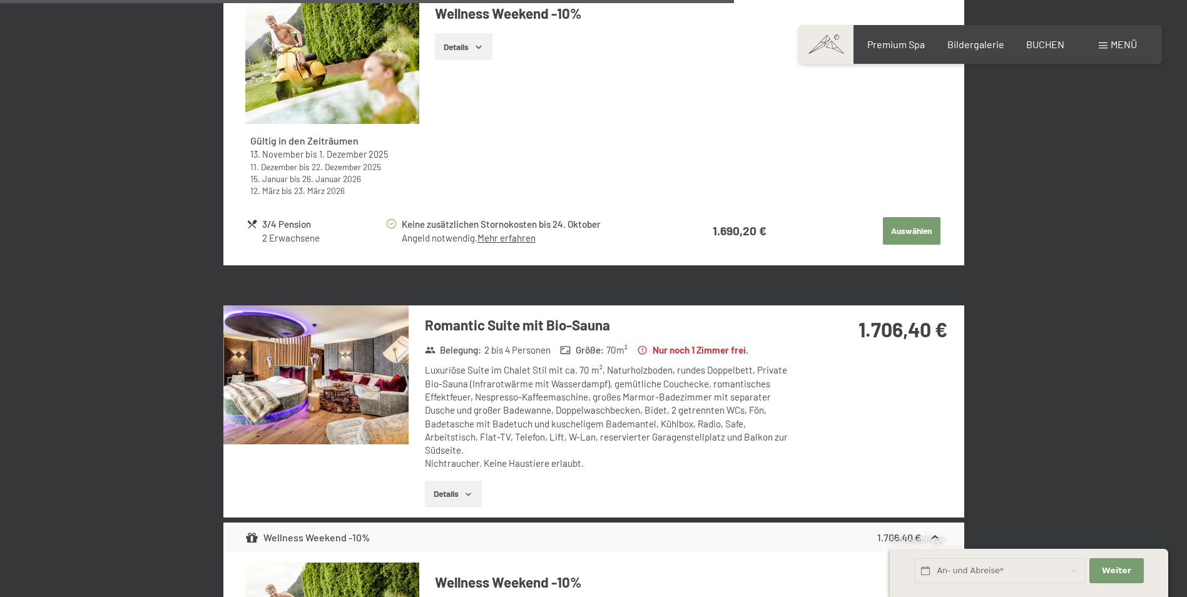
scroll to position [3051, 0]
